Goal: Navigation & Orientation: Find specific page/section

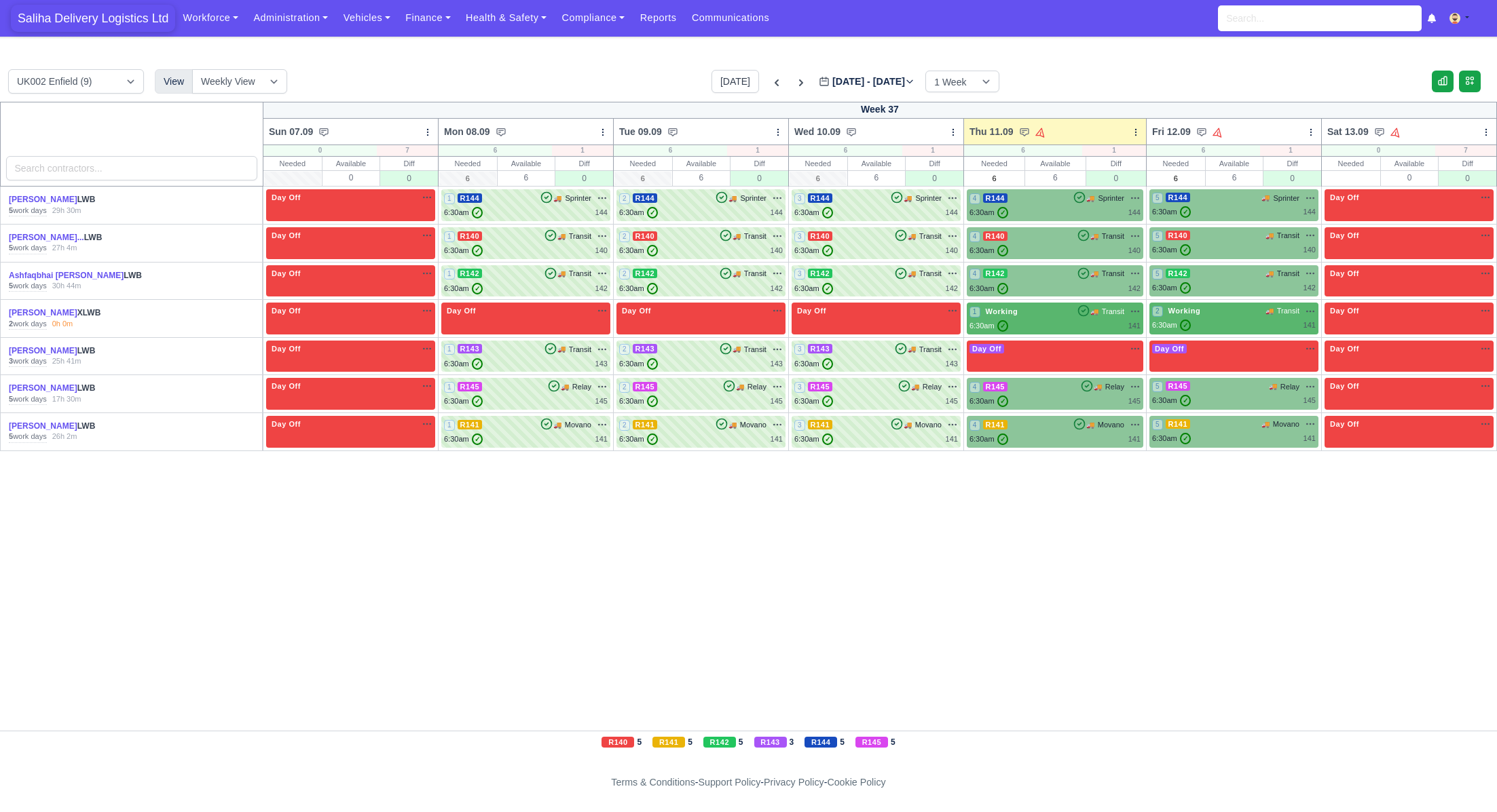
click at [111, 23] on span "Saliha Delivery Logistics Ltd" at bounding box center [93, 18] width 164 height 27
click at [110, 19] on span "Saliha Delivery Logistics Ltd" at bounding box center [93, 18] width 164 height 27
click at [129, 20] on span "Saliha Delivery Logistics Ltd" at bounding box center [93, 18] width 164 height 27
